Goal: Check status: Check status

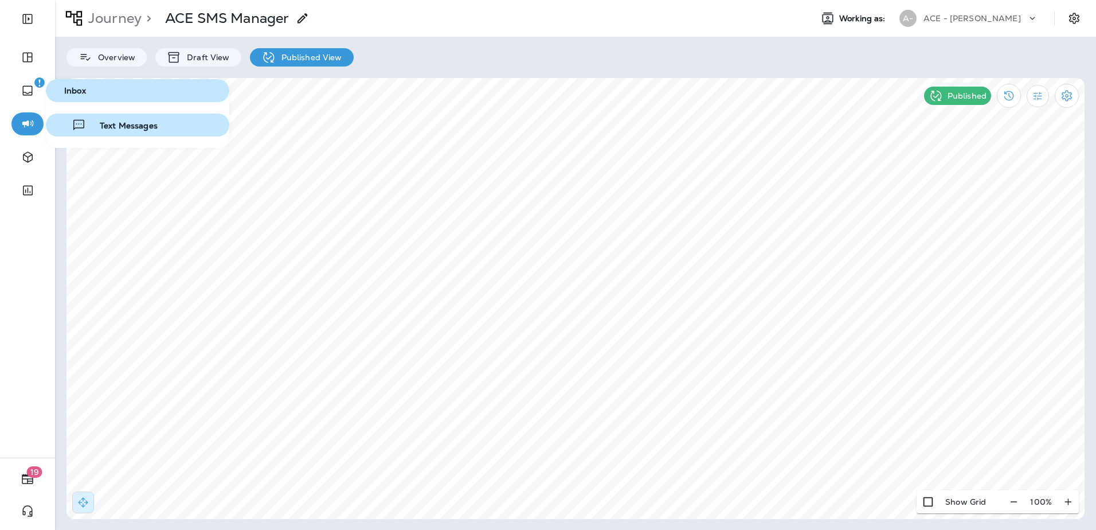
click at [102, 132] on button "Text Messages" at bounding box center [137, 125] width 183 height 23
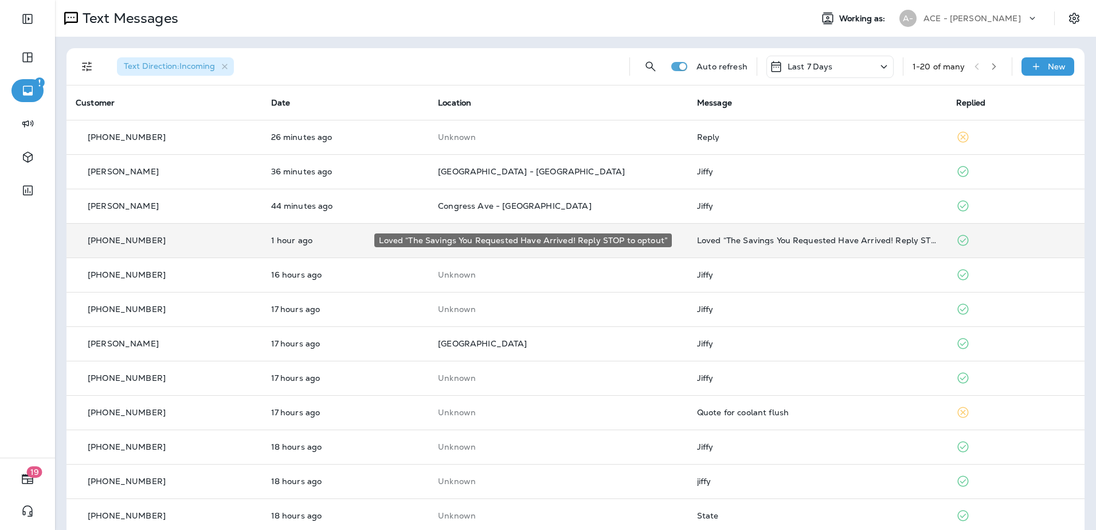
click at [715, 239] on div "Loved “The Savings You Requested Have Arrived! Reply STOP to optout”" at bounding box center [817, 240] width 241 height 9
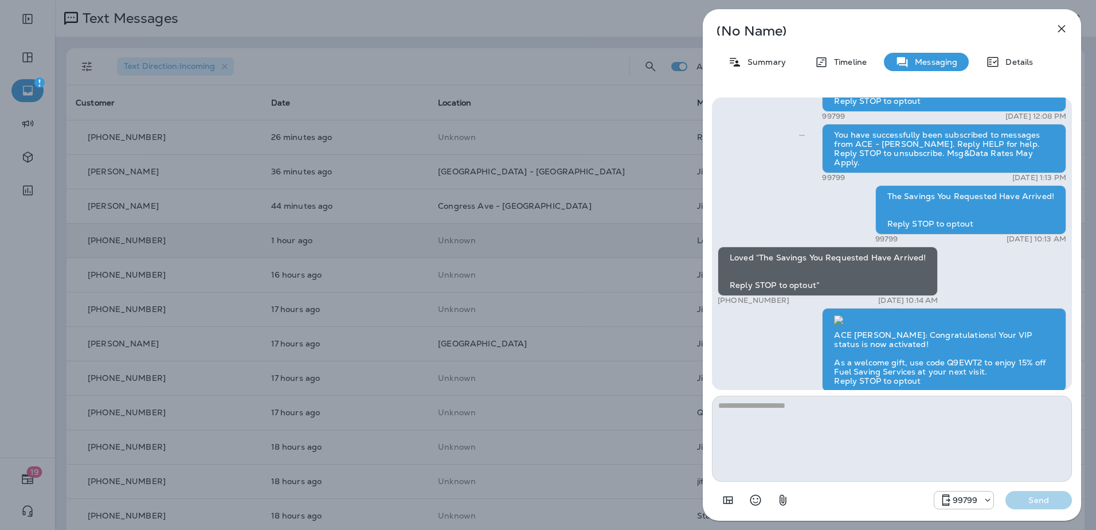
scroll to position [1, 0]
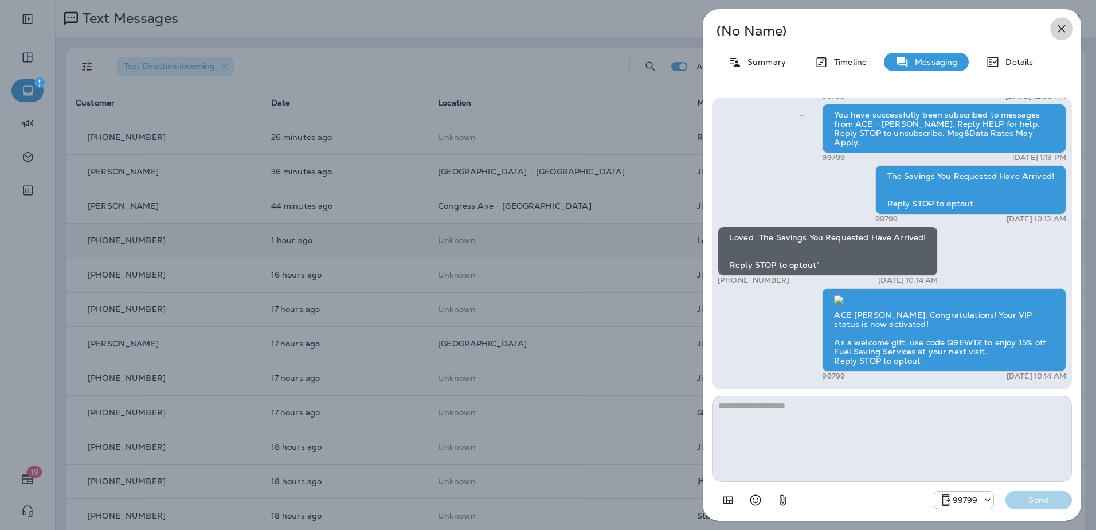
click at [1056, 29] on icon "button" at bounding box center [1062, 29] width 14 height 14
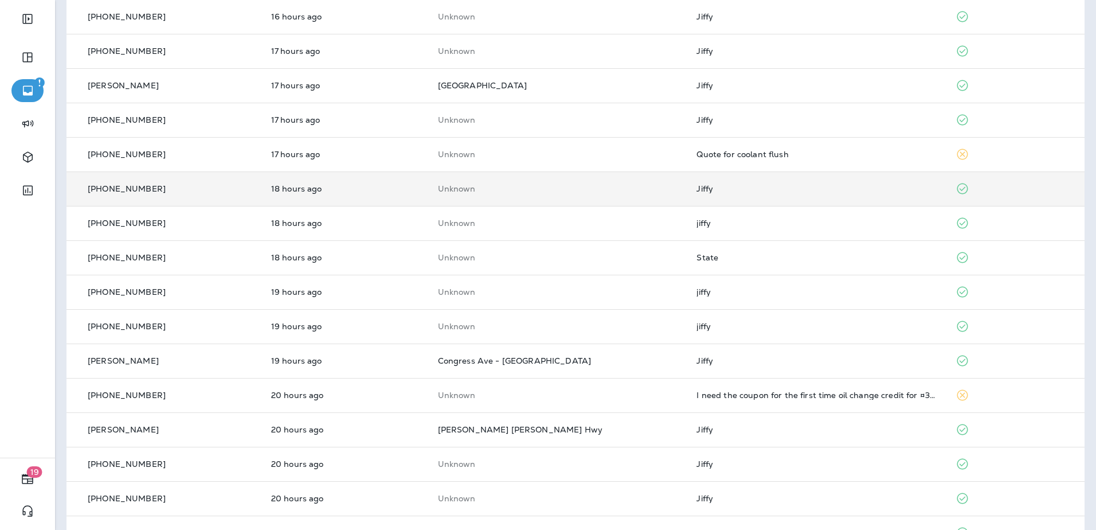
scroll to position [290, 0]
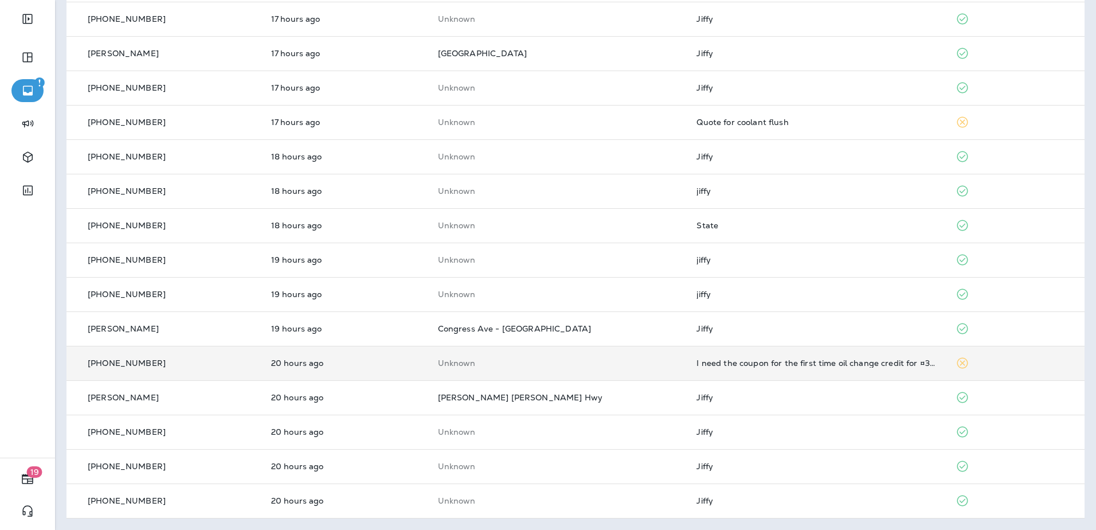
click at [654, 368] on td "Unknown" at bounding box center [558, 363] width 259 height 34
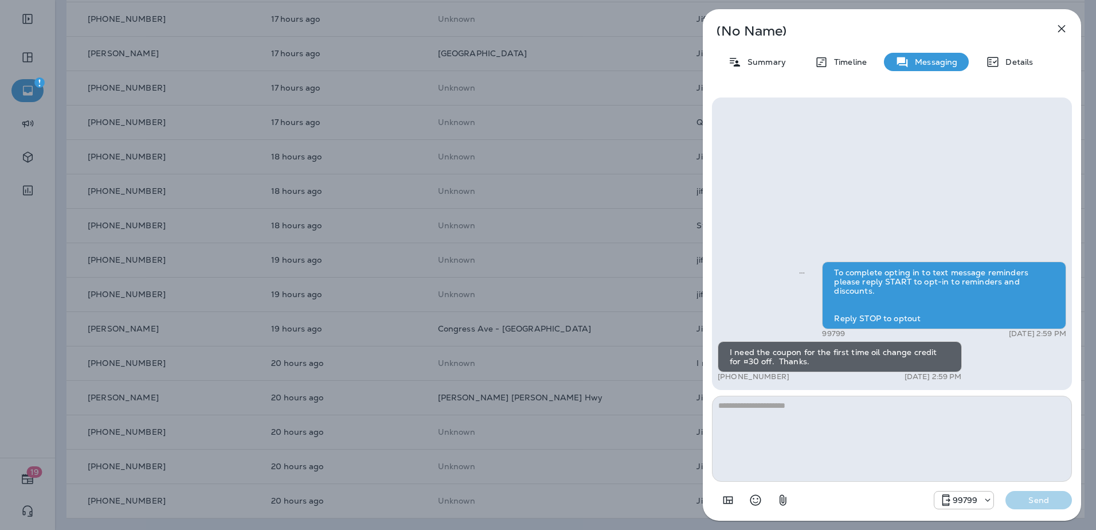
click at [1062, 28] on icon "button" at bounding box center [1062, 29] width 14 height 14
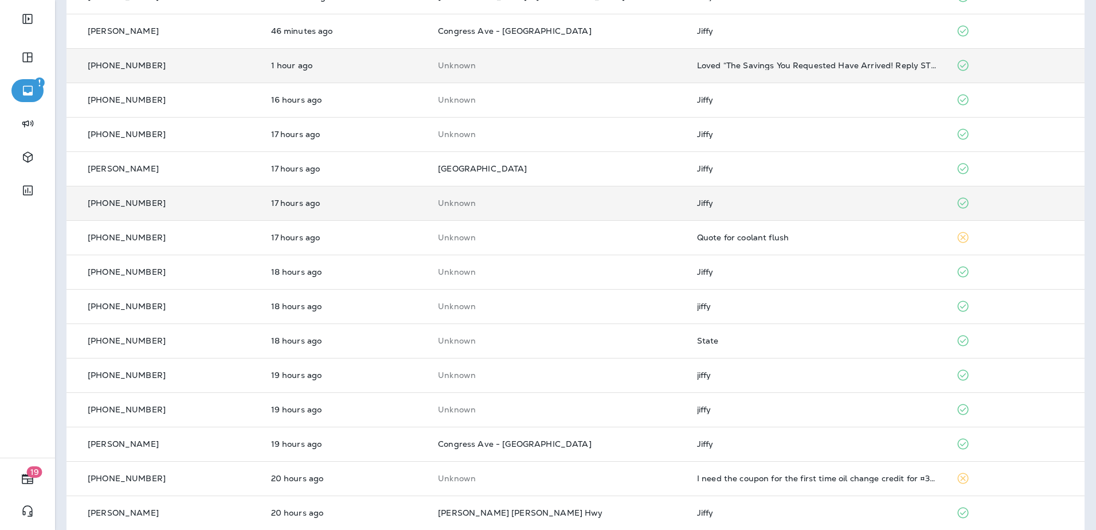
scroll to position [175, 0]
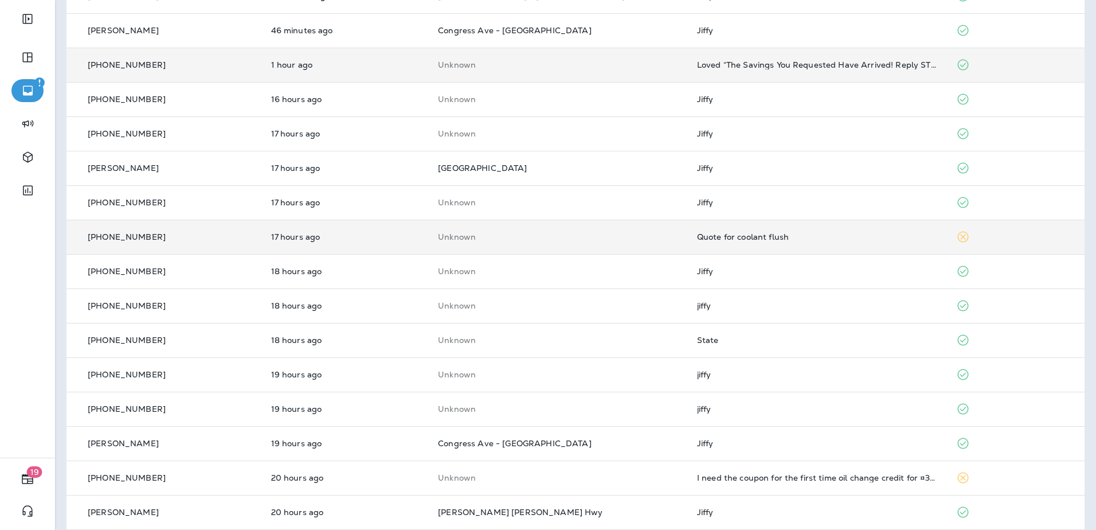
click at [704, 240] on div "Quote for coolant flush" at bounding box center [817, 236] width 241 height 9
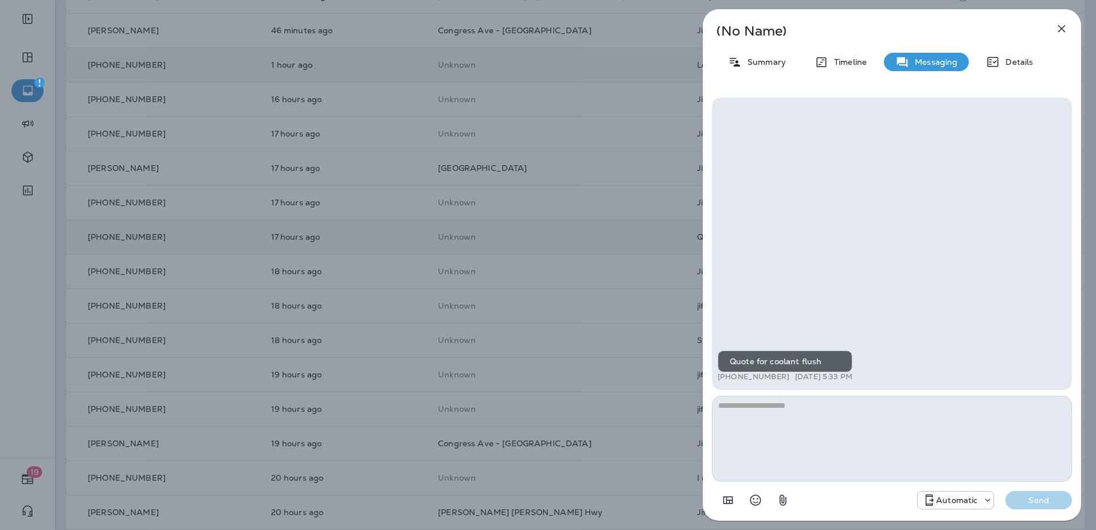
click at [1057, 29] on icon "button" at bounding box center [1062, 29] width 14 height 14
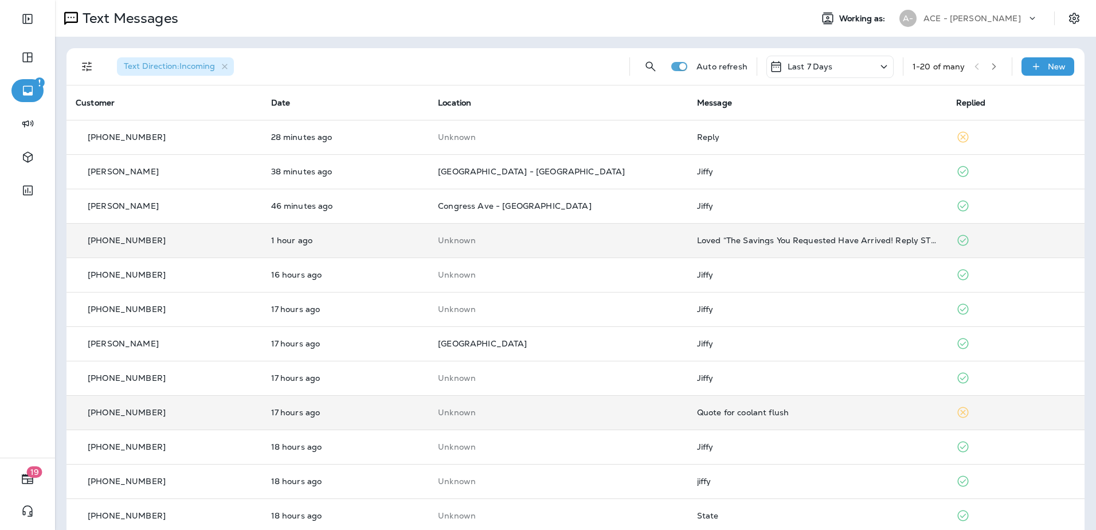
click at [528, 29] on div "Text Messages" at bounding box center [429, 18] width 748 height 23
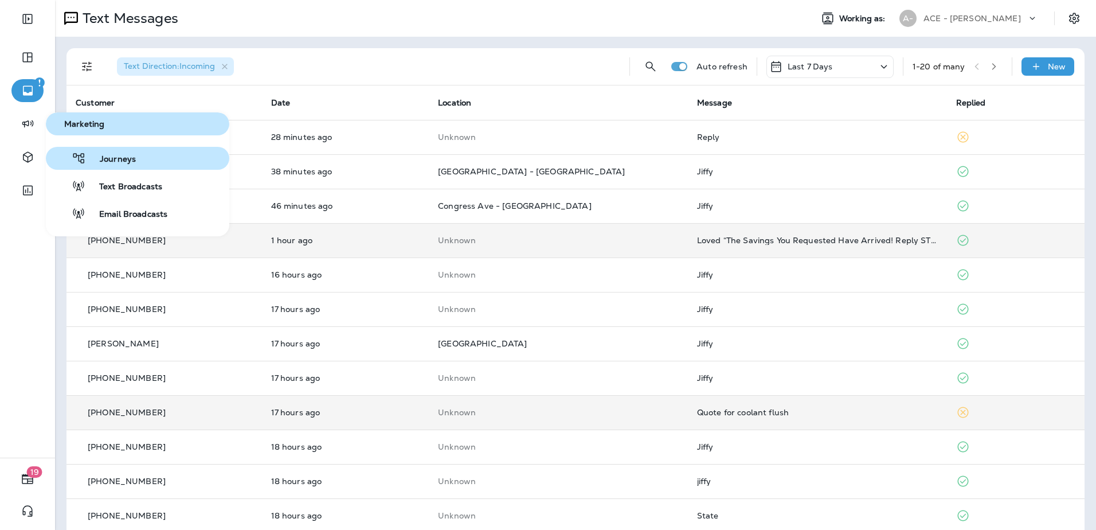
click at [126, 163] on span "Journeys" at bounding box center [111, 159] width 50 height 11
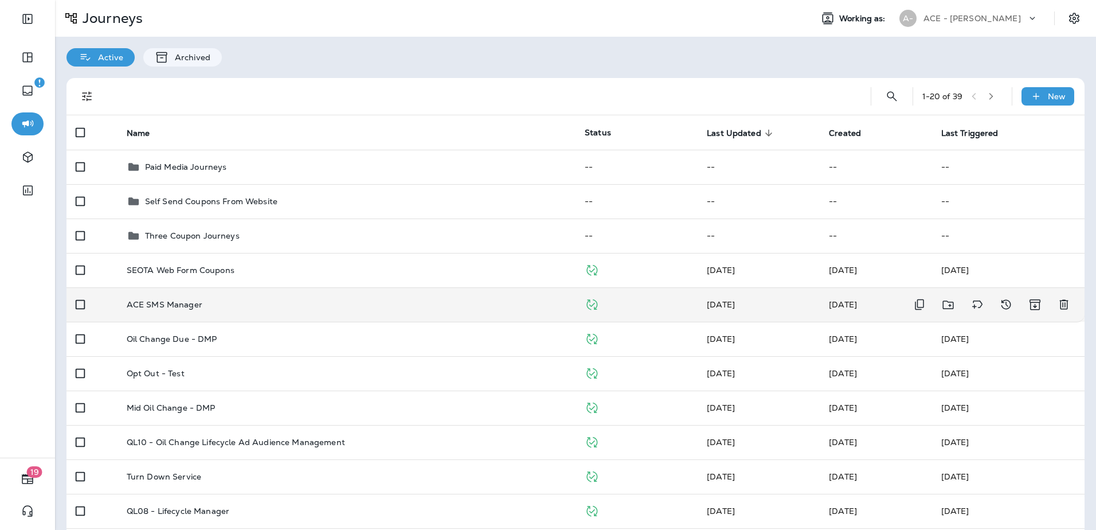
click at [231, 298] on td "ACE SMS Manager" at bounding box center [347, 304] width 458 height 34
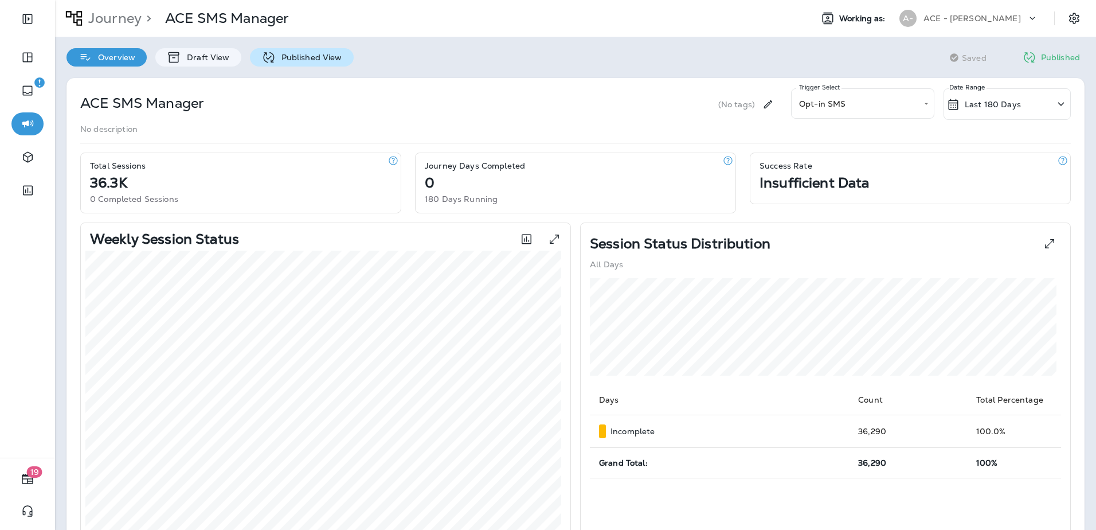
click at [307, 58] on p "Published View" at bounding box center [309, 57] width 67 height 9
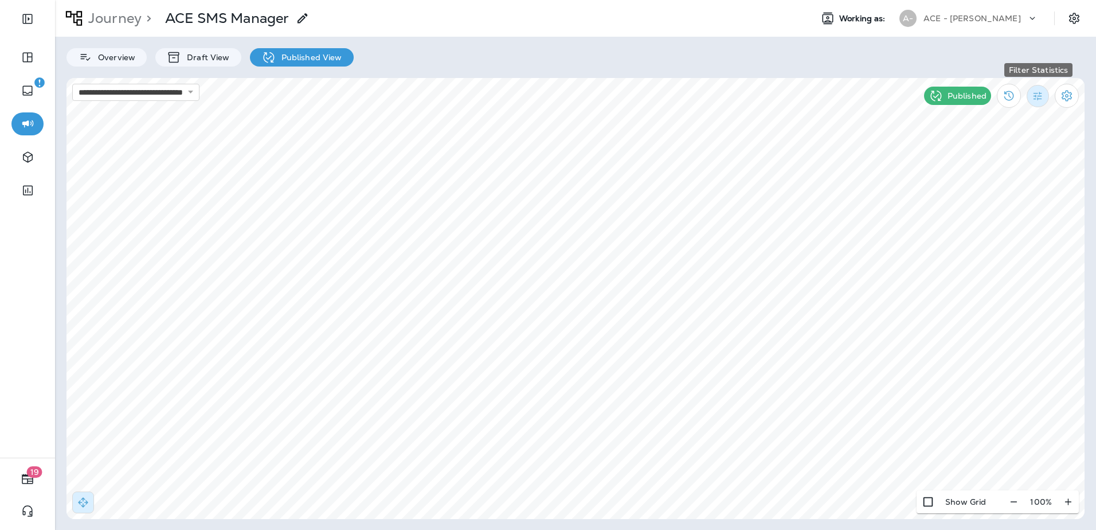
click at [1042, 99] on icon "Filter Statistics" at bounding box center [1038, 96] width 9 height 9
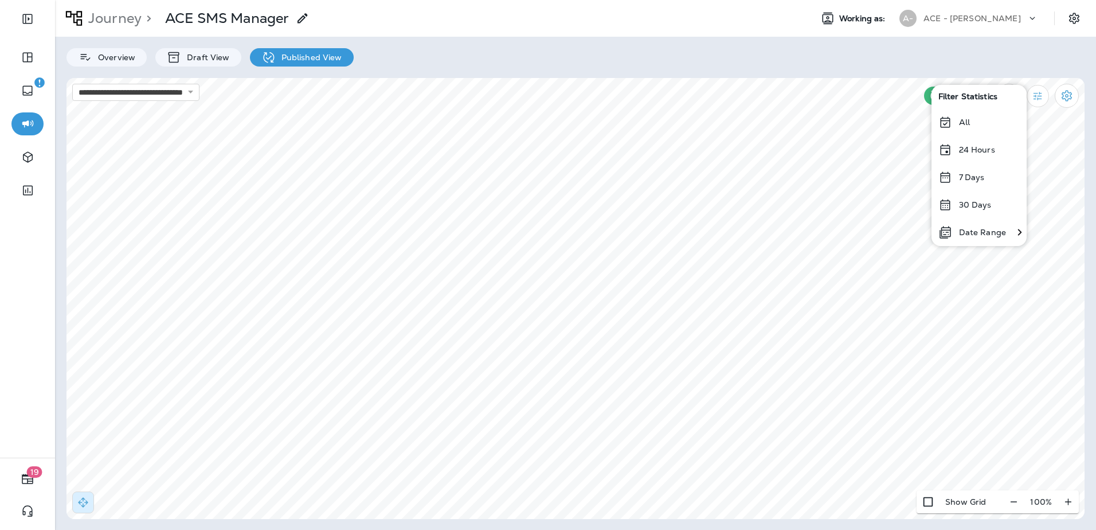
click at [979, 204] on p "30 Days" at bounding box center [975, 204] width 33 height 9
click at [1039, 99] on icon "Filter Statistics" at bounding box center [1038, 96] width 9 height 9
click at [969, 205] on p "30 Days" at bounding box center [975, 204] width 33 height 9
click at [1032, 101] on button "Filter Statistics" at bounding box center [1038, 96] width 22 height 22
click at [967, 176] on p "7 Days" at bounding box center [972, 177] width 26 height 9
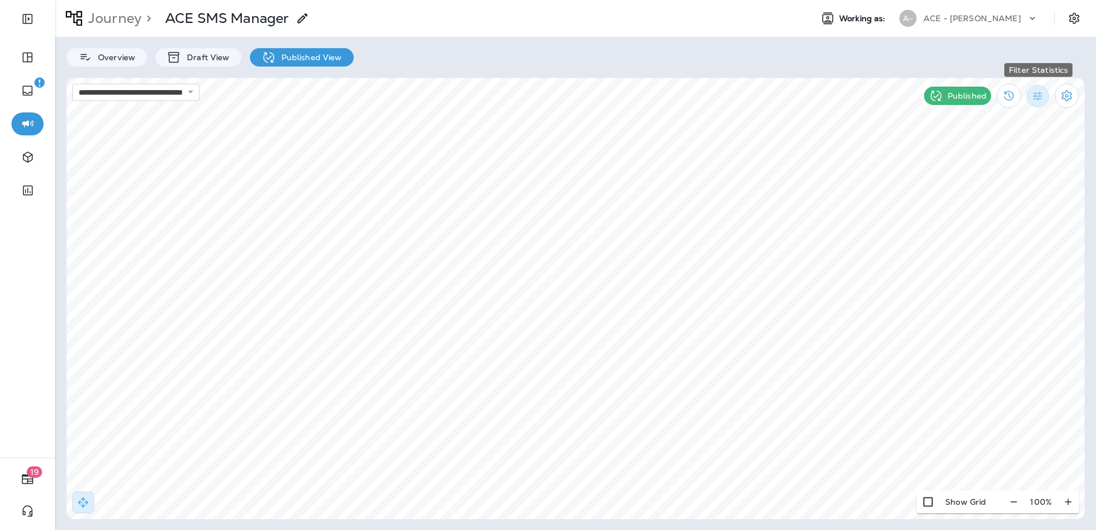
click at [1041, 101] on icon "Filter Statistics" at bounding box center [1038, 96] width 12 height 12
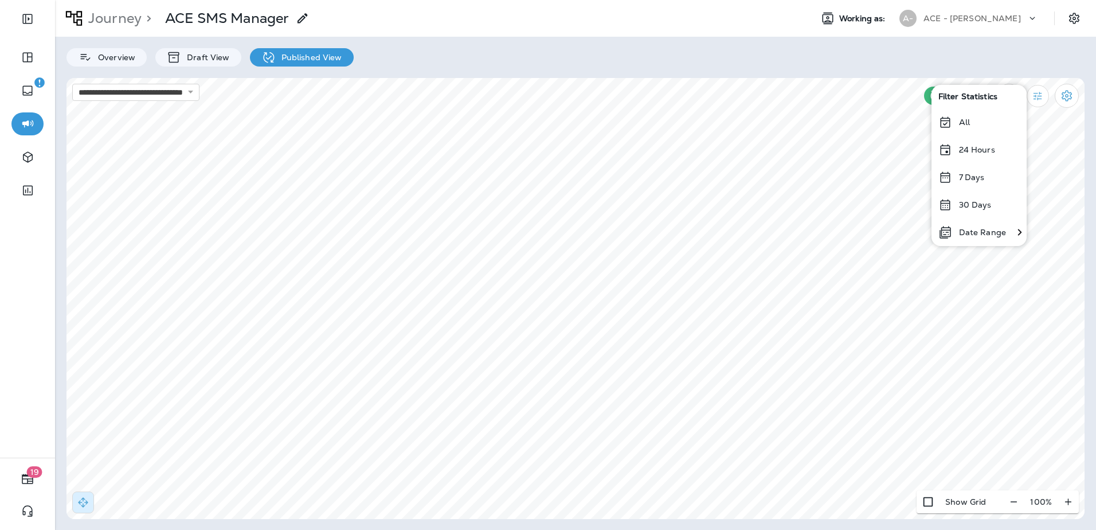
click at [986, 148] on p "24 Hours" at bounding box center [977, 149] width 36 height 9
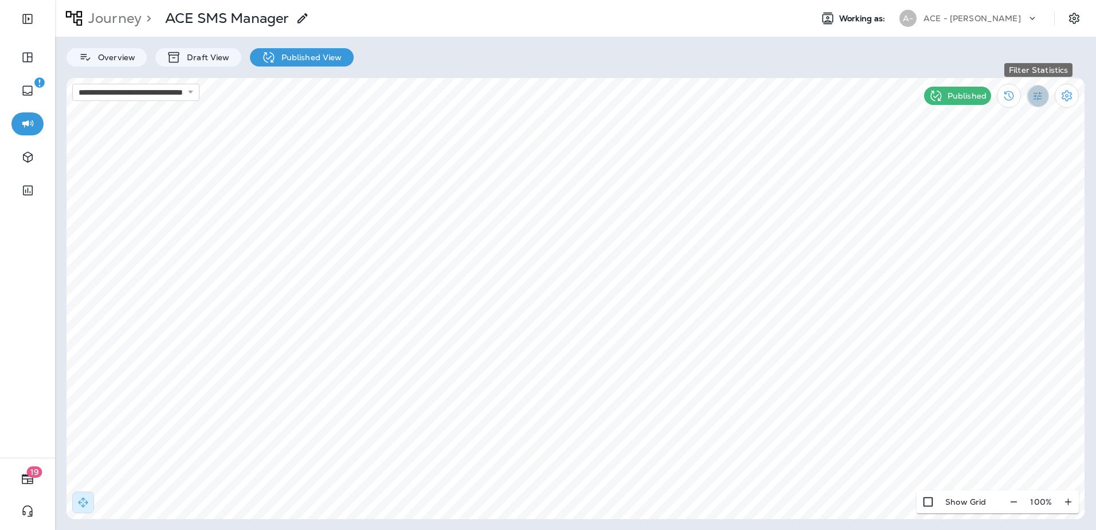
click at [1041, 96] on icon "Filter Statistics" at bounding box center [1038, 96] width 9 height 9
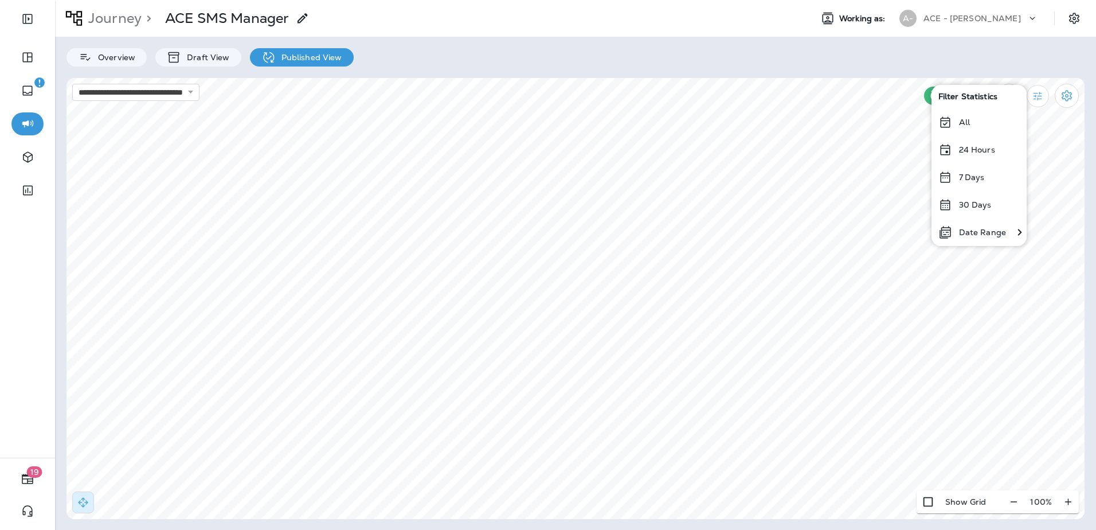
click at [989, 201] on p "30 Days" at bounding box center [975, 204] width 33 height 9
click at [357, 190] on div "Sent To All 99799" at bounding box center [441, 191] width 218 height 59
click at [541, 169] on icon at bounding box center [540, 170] width 7 height 7
